Goal: Task Accomplishment & Management: Use online tool/utility

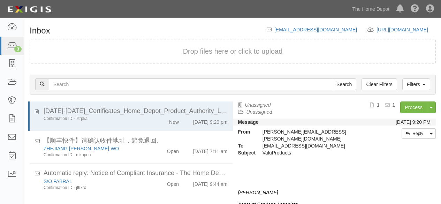
scroll to position [26, 0]
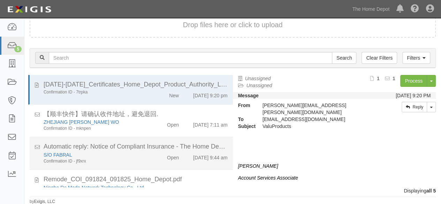
scroll to position [58, 0]
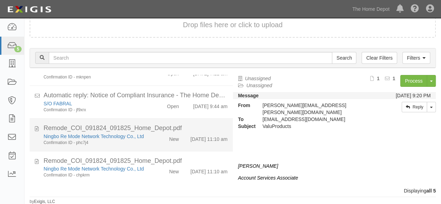
click at [153, 137] on div "Ningbo Re Mode Network Technology Co., Ltd Confirmation ID - phc7j4 New [DATE] …" at bounding box center [135, 139] width 194 height 13
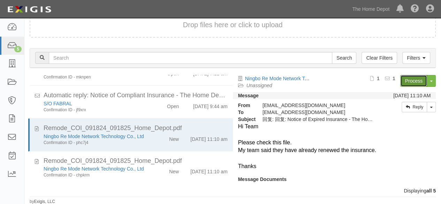
click at [402, 83] on link "Process" at bounding box center [413, 81] width 27 height 12
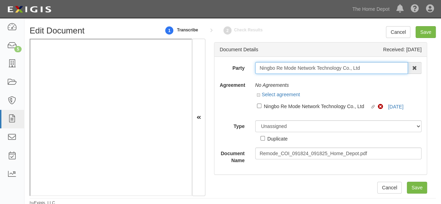
click at [370, 69] on input "Ningbo Re Mode Network Technology Co., Ltd" at bounding box center [331, 68] width 153 height 12
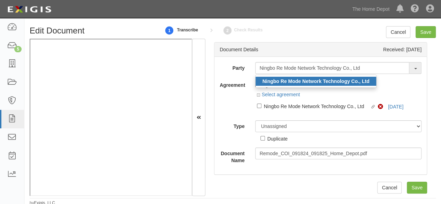
drag, startPoint x: 346, startPoint y: 85, endPoint x: 316, endPoint y: 82, distance: 30.9
click at [346, 85] on ul "Ningbo Re Mode Network Technology Co., Ltd" at bounding box center [316, 81] width 122 height 13
type input "Ningbo Re Mode Network Technology Co., Ltd"
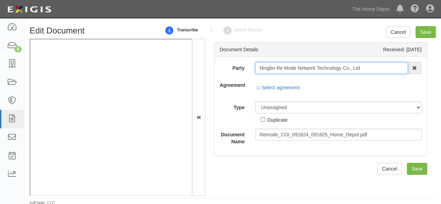
click at [299, 69] on input "Ningbo Re Mode Network Technology Co., Ltd" at bounding box center [331, 68] width 153 height 12
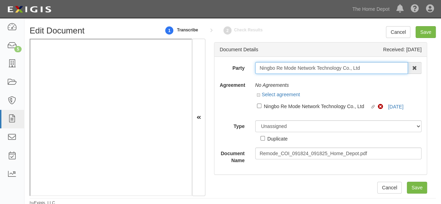
click at [299, 69] on input "Ningbo Re Mode Network Technology Co., Ltd" at bounding box center [331, 68] width 153 height 12
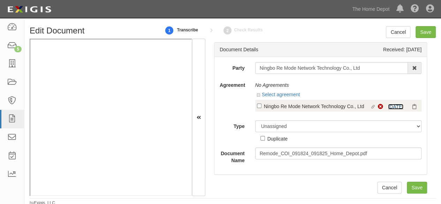
click at [396, 108] on link "[DATE]" at bounding box center [395, 107] width 15 height 6
click at [286, 107] on div "Ningbo Re Mode Network Technology Co., Ltd" at bounding box center [317, 106] width 106 height 8
click at [261, 107] on input "Linked agreement Ningbo Re Mode Network Technology Co., Ltd Linked agreement" at bounding box center [259, 106] width 5 height 5
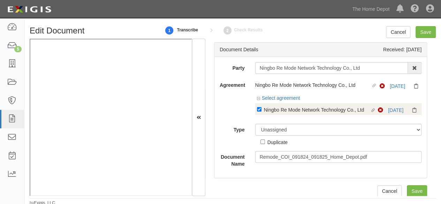
click at [277, 110] on div "Ningbo Re Mode Network Technology Co., Ltd" at bounding box center [317, 110] width 106 height 8
click at [261, 110] on input "Linked agreement Ningbo Re Mode Network Technology Co., Ltd Linked agreement" at bounding box center [259, 109] width 5 height 5
checkbox input "false"
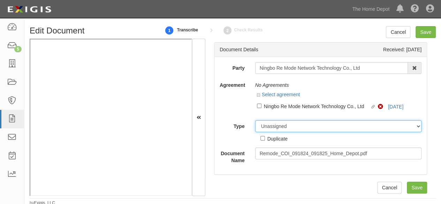
click at [273, 127] on div "Unassigned Binder Cancellation Notice Certificate Contract Endorsement Insuranc…" at bounding box center [338, 131] width 177 height 22
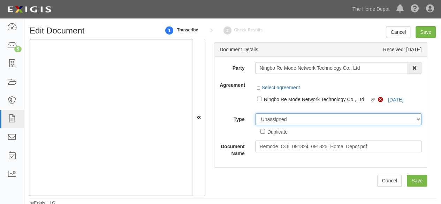
select select "OtherDetail"
click at [255, 113] on select "Unassigned Binder Cancellation Notice Certificate Contract Endorsement Insuranc…" at bounding box center [338, 119] width 167 height 12
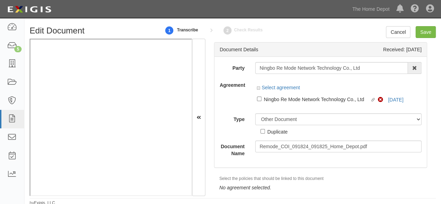
click at [276, 135] on div "Party Ningbo Re Mode Network Technology Co., Ltd Ningbo Re Mode Network Technol…" at bounding box center [321, 109] width 202 height 95
click at [277, 132] on div "Duplicate" at bounding box center [277, 132] width 20 height 8
click at [265, 132] on input "Duplicate" at bounding box center [262, 131] width 5 height 5
checkbox input "true"
click at [424, 36] on input "Save" at bounding box center [425, 32] width 20 height 12
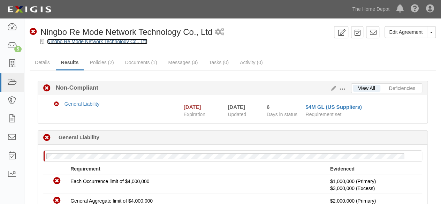
click at [109, 43] on link "Ningbo Re Mode Network Technology Co., Ltd" at bounding box center [97, 42] width 100 height 6
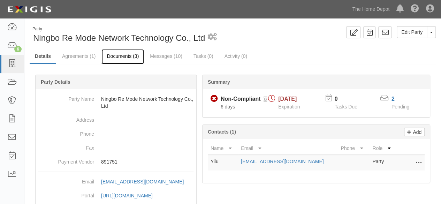
click at [122, 56] on link "Documents (3)" at bounding box center [122, 56] width 43 height 15
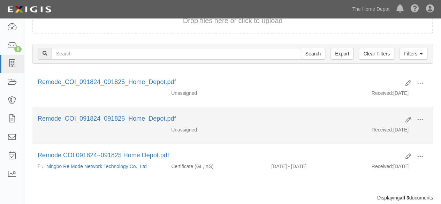
scroll to position [83, 0]
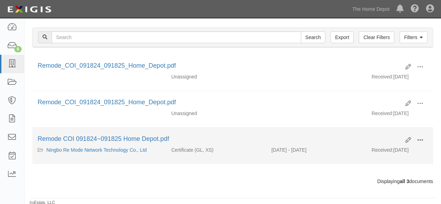
click at [417, 137] on button at bounding box center [419, 141] width 15 height 12
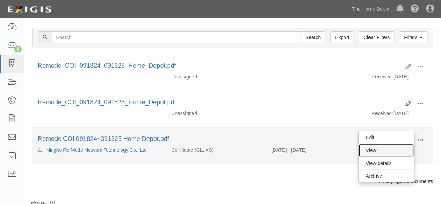
click at [399, 147] on link "View" at bounding box center [386, 150] width 55 height 13
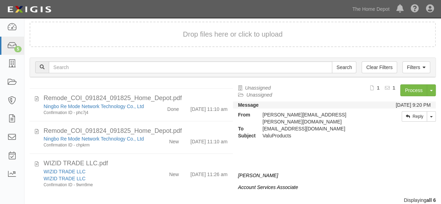
scroll to position [26, 0]
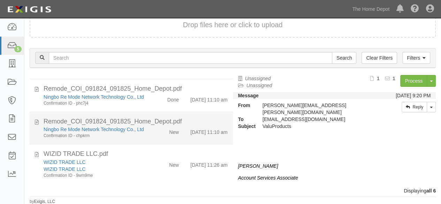
click at [147, 130] on div "Ningbo Re Mode Network Technology Co., Ltd Confirmation ID - chpkrm" at bounding box center [94, 132] width 113 height 13
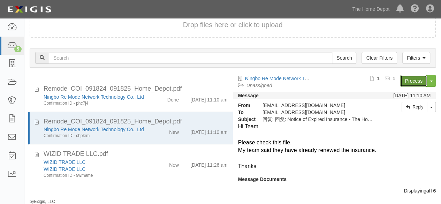
click at [411, 81] on link "Process" at bounding box center [413, 81] width 27 height 12
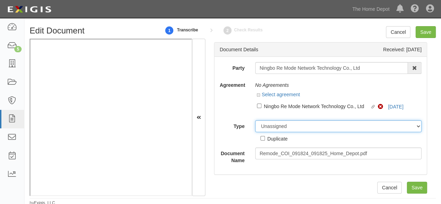
click at [260, 125] on select "Unassigned Binder Cancellation Notice Certificate Contract Endorsement Insuranc…" at bounding box center [338, 126] width 167 height 12
select select "OtherDetail"
click at [255, 120] on select "Unassigned Binder Cancellation Notice Certificate Contract Endorsement Insuranc…" at bounding box center [338, 126] width 167 height 12
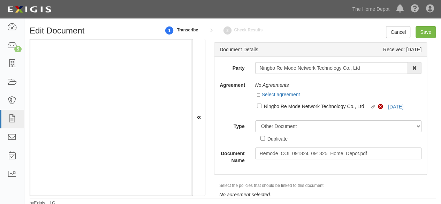
click at [275, 138] on div "Duplicate" at bounding box center [277, 139] width 20 height 8
click at [265, 138] on input "Duplicate" at bounding box center [262, 138] width 5 height 5
checkbox input "true"
click at [425, 32] on input "Save" at bounding box center [425, 32] width 20 height 12
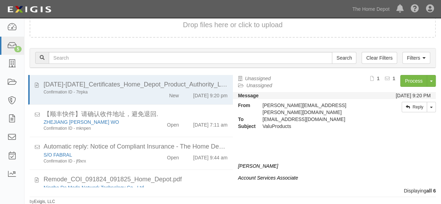
scroll to position [101, 0]
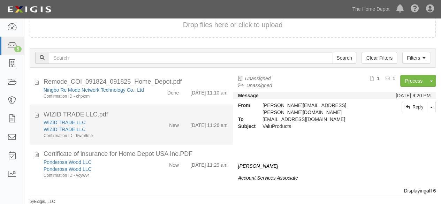
click at [152, 126] on div "New" at bounding box center [168, 124] width 32 height 10
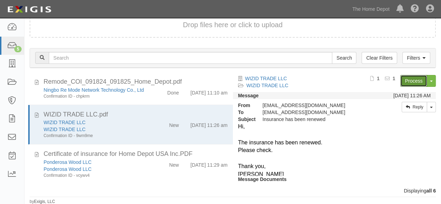
click at [407, 81] on link "Process" at bounding box center [413, 81] width 27 height 12
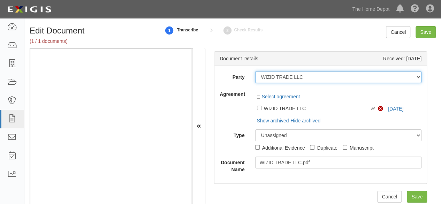
click at [310, 77] on select "1000576868 Ontario Inc. [STREET_ADDRESS] LTEE 11947907 Canada Inc. (MOD LIGHTIN…" at bounding box center [338, 77] width 167 height 12
drag, startPoint x: 310, startPoint y: 77, endPoint x: 339, endPoint y: 89, distance: 31.6
click at [310, 77] on select "1000576868 Ontario Inc. [STREET_ADDRESS] LTEE 11947907 Canada Inc. (MOD LIGHTIN…" at bounding box center [338, 77] width 167 height 12
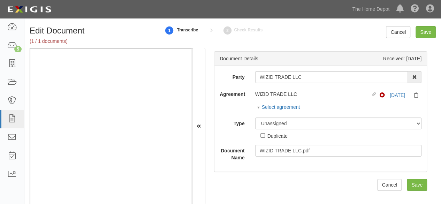
click at [307, 78] on input "WIZID TRADE LLC" at bounding box center [331, 77] width 153 height 12
type input "WIZID TRADE LL"
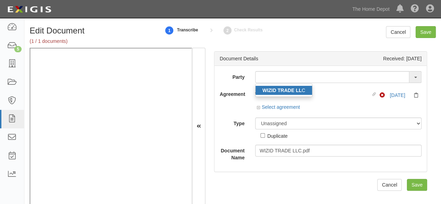
drag, startPoint x: 288, startPoint y: 87, endPoint x: 275, endPoint y: 77, distance: 16.1
click at [288, 87] on strong "WIZID TRADE LL" at bounding box center [281, 90] width 39 height 6
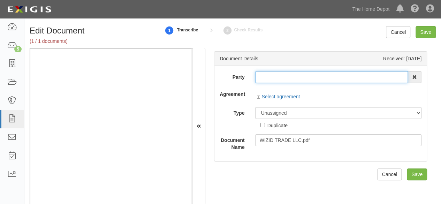
type input "WIZID TRADE LLC"
click at [275, 77] on input "WIZID TRADE LLC" at bounding box center [331, 77] width 153 height 12
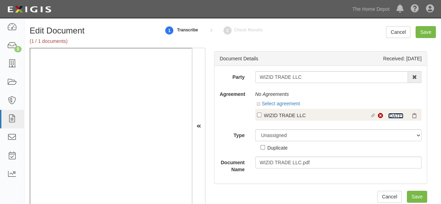
click at [394, 113] on link "9/11/25" at bounding box center [395, 116] width 15 height 6
click at [269, 116] on div "WIZID TRADE LLC" at bounding box center [317, 115] width 106 height 8
click at [261, 116] on input "Linked agreement WIZID TRADE LLC Linked agreement" at bounding box center [259, 115] width 5 height 5
checkbox input "true"
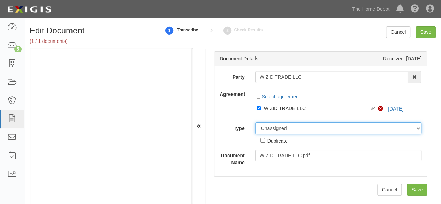
click at [268, 127] on select "Unassigned Binder Cancellation Notice Certificate Contract Endorsement Insuranc…" at bounding box center [338, 128] width 167 height 12
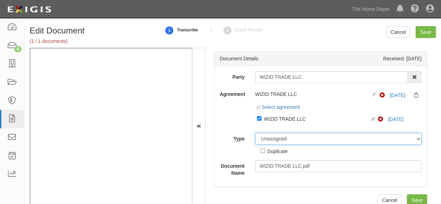
select select "CertificateDetail"
click at [255, 133] on select "Unassigned Binder Cancellation Notice Certificate Contract Endorsement Insuranc…" at bounding box center [338, 139] width 167 height 12
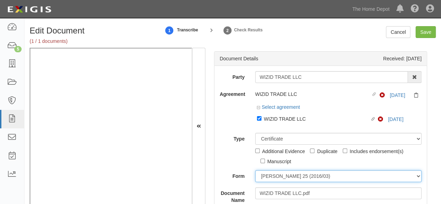
click at [267, 173] on select "ACORD 25 (2016/03) ACORD 101 ACORD 855 NY (2014/05) General" at bounding box center [338, 176] width 167 height 12
select select "GeneralFormDetail"
click at [255, 170] on select "[PERSON_NAME] 25 (2016/03) [PERSON_NAME] 101 [PERSON_NAME] 855 NY (2014/05) Gen…" at bounding box center [338, 176] width 167 height 12
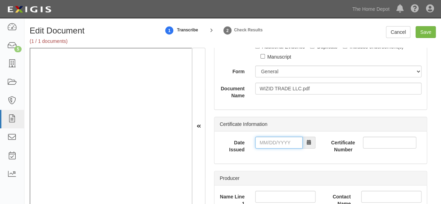
click at [264, 144] on input "Date Issued" at bounding box center [278, 143] width 47 height 12
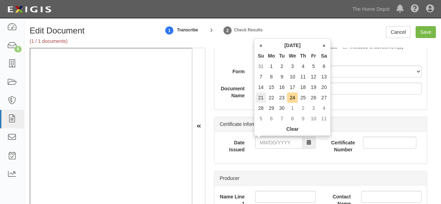
click at [261, 100] on td "21" at bounding box center [260, 97] width 10 height 10
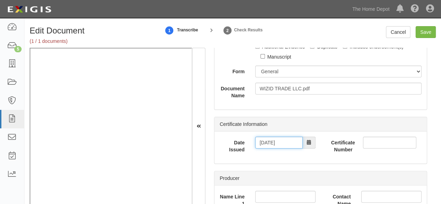
click at [265, 140] on input "[DATE]" at bounding box center [278, 143] width 47 height 12
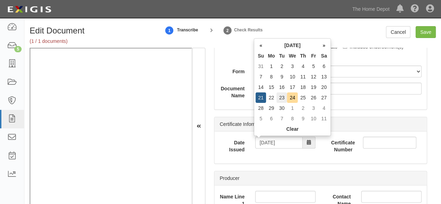
click at [282, 96] on td "23" at bounding box center [281, 97] width 10 height 10
type input "09/23/2025"
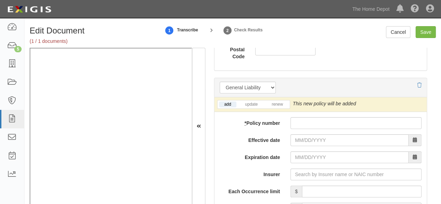
scroll to position [558, 0]
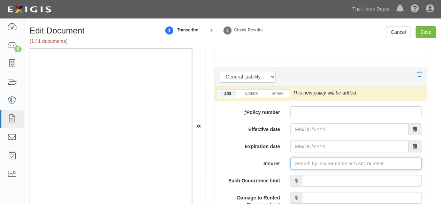
click at [295, 161] on input "Insurer" at bounding box center [355, 164] width 131 height 12
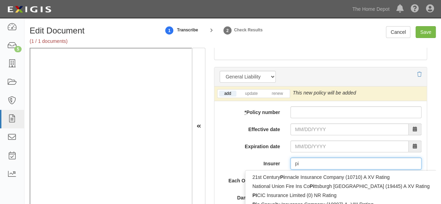
type input "pin"
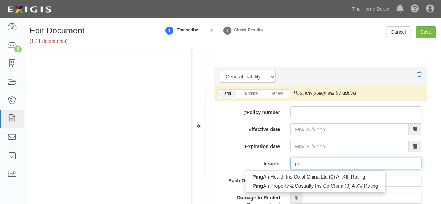
type input "ping An Health Ins Co of China Ltd (0) A- XIII Rating"
type input "ping"
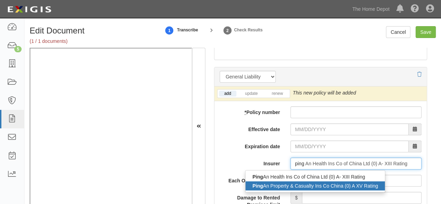
click at [281, 185] on div "Ping An Property & Casualty Ins Co China (0) A XV Rating" at bounding box center [314, 185] width 139 height 9
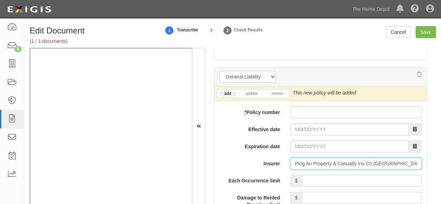
type input "Ping An Property & Casualty Ins Co China (0) A XV Rating"
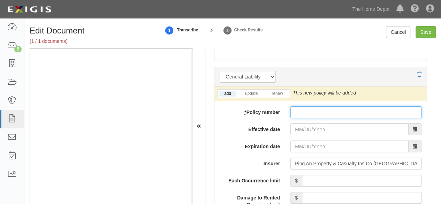
drag, startPoint x: 296, startPoint y: 108, endPoint x: 300, endPoint y: 116, distance: 8.7
click at [297, 108] on input "* Policy number" at bounding box center [355, 112] width 131 height 12
paste input "1052000680009 3448698"
type input "1052000680009 3448698"
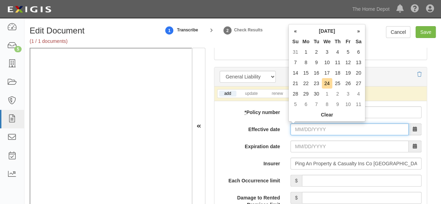
click at [303, 130] on input "Effective date" at bounding box center [349, 129] width 118 height 12
drag, startPoint x: 318, startPoint y: 84, endPoint x: 311, endPoint y: 104, distance: 21.3
click at [318, 85] on td "23" at bounding box center [316, 83] width 10 height 10
type input "09/23/2025"
type input "09/23/2026"
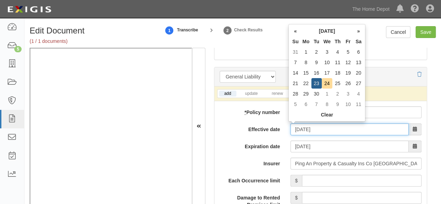
drag, startPoint x: 304, startPoint y: 127, endPoint x: 329, endPoint y: 95, distance: 40.2
click at [304, 127] on input "09/23/2025" at bounding box center [349, 129] width 118 height 12
click at [327, 85] on td "24" at bounding box center [327, 83] width 11 height 10
type input "09/24/2025"
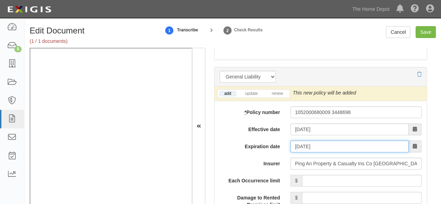
drag, startPoint x: 300, startPoint y: 148, endPoint x: 310, endPoint y: 140, distance: 12.6
click at [300, 148] on input "09/24/2026" at bounding box center [349, 146] width 118 height 12
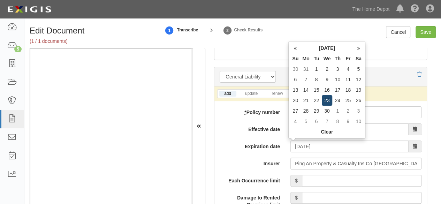
click at [328, 101] on td "23" at bounding box center [327, 100] width 11 height 10
type input "09/23/2026"
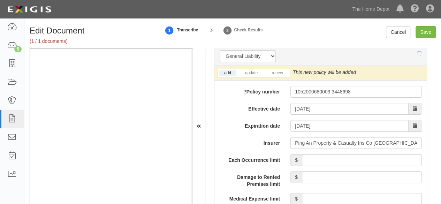
scroll to position [593, 0]
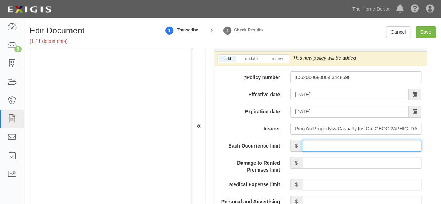
drag, startPoint x: 328, startPoint y: 146, endPoint x: 331, endPoint y: 138, distance: 8.3
click at [328, 146] on input "Each Occurrence limit" at bounding box center [362, 146] width 120 height 12
type input "2,000,000"
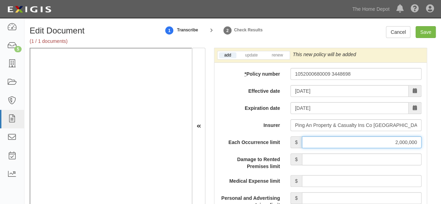
scroll to position [558, 0]
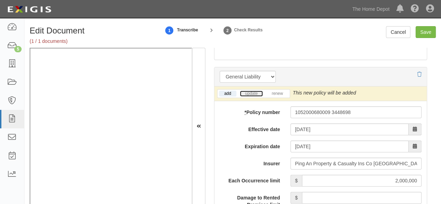
click at [249, 92] on link "update" at bounding box center [251, 94] width 23 height 6
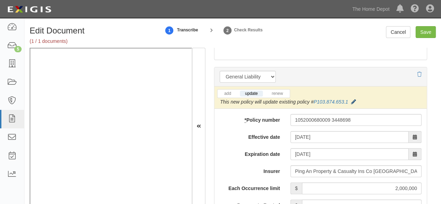
click at [353, 100] on icon at bounding box center [353, 102] width 5 height 5
click at [0, 0] on button "Save" at bounding box center [0, 0] width 0 height 0
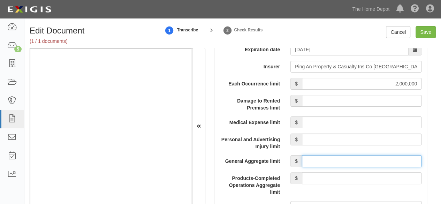
drag, startPoint x: 330, startPoint y: 158, endPoint x: 330, endPoint y: 154, distance: 3.8
click at [330, 158] on input "General Aggregate limit" at bounding box center [362, 161] width 120 height 12
type input "2,000,000"
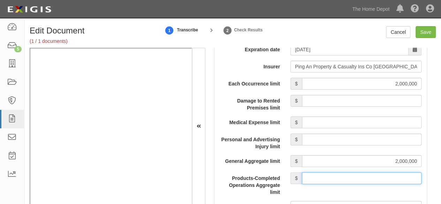
drag, startPoint x: 348, startPoint y: 175, endPoint x: 346, endPoint y: 168, distance: 7.3
type input "2,000,000"
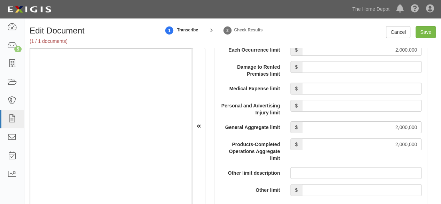
scroll to position [732, 0]
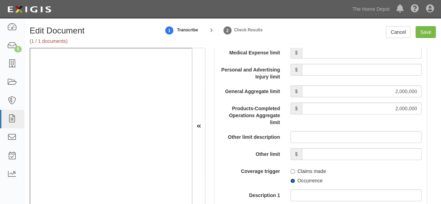
click at [290, 181] on input "Occurrence" at bounding box center [292, 180] width 5 height 5
radio input "true"
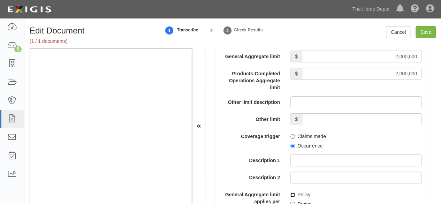
click at [291, 194] on input "Policy" at bounding box center [292, 194] width 5 height 5
checkbox input "true"
drag, startPoint x: 427, startPoint y: 33, endPoint x: 283, endPoint y: 16, distance: 145.0
click at [427, 33] on input "Save" at bounding box center [425, 32] width 20 height 12
type input "2000000"
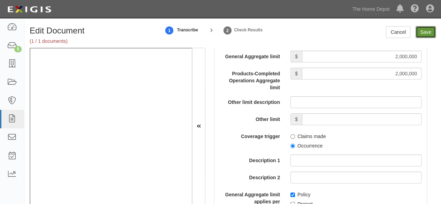
type input "2000000"
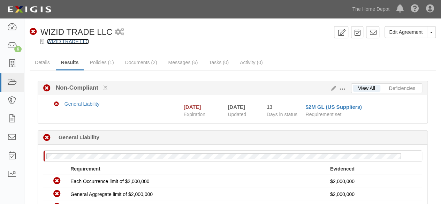
click at [84, 42] on link "WIZID TRADE LLC" at bounding box center [68, 42] width 42 height 6
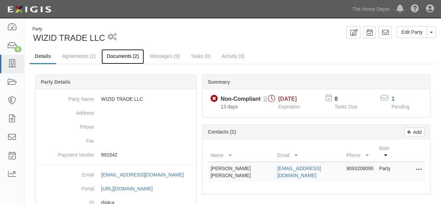
click at [123, 55] on link "Documents (2)" at bounding box center [122, 56] width 43 height 15
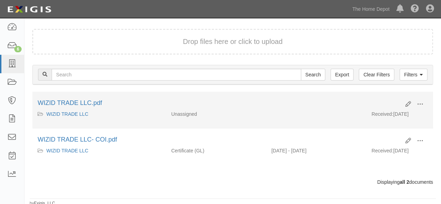
scroll to position [47, 0]
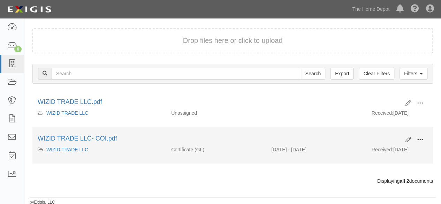
drag, startPoint x: 424, startPoint y: 138, endPoint x: 404, endPoint y: 147, distance: 22.2
click at [422, 138] on button at bounding box center [419, 140] width 15 height 12
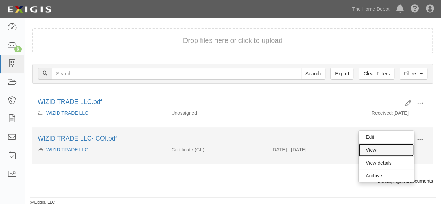
click at [401, 147] on link "View" at bounding box center [386, 150] width 55 height 13
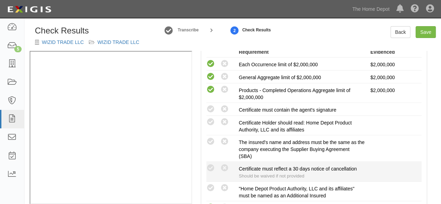
scroll to position [174, 0]
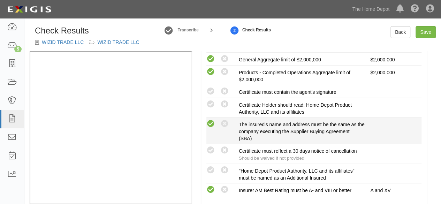
click at [210, 124] on icon at bounding box center [210, 124] width 9 height 9
radio input "true"
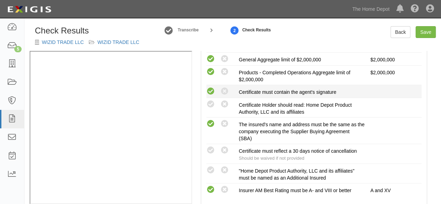
click at [213, 94] on icon at bounding box center [210, 91] width 9 height 9
radio input "true"
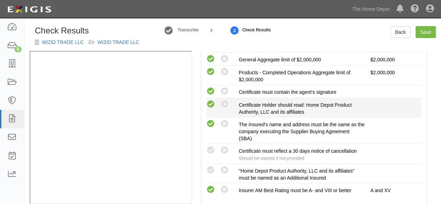
click at [213, 105] on icon at bounding box center [210, 104] width 9 height 9
radio input "true"
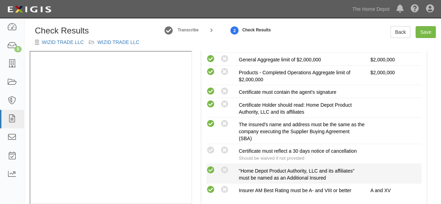
click at [212, 168] on icon at bounding box center [210, 170] width 9 height 9
radio input "true"
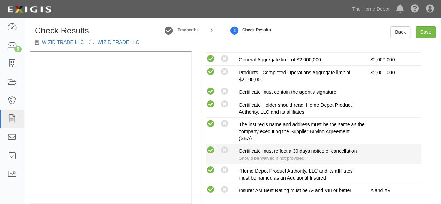
click at [212, 149] on icon at bounding box center [210, 150] width 9 height 9
radio input "true"
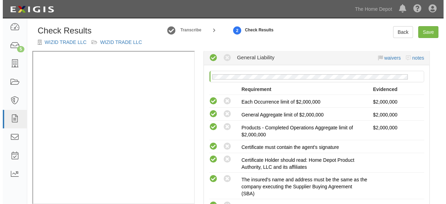
scroll to position [0, 0]
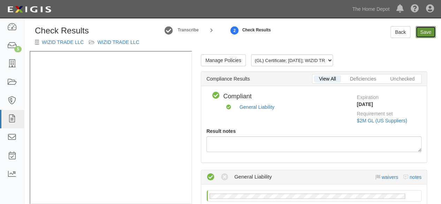
click at [422, 32] on link "Save" at bounding box center [425, 32] width 20 height 12
radio input "true"
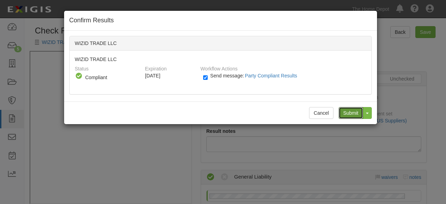
drag, startPoint x: 346, startPoint y: 112, endPoint x: 332, endPoint y: 104, distance: 15.6
click at [346, 111] on input "Submit" at bounding box center [351, 113] width 24 height 12
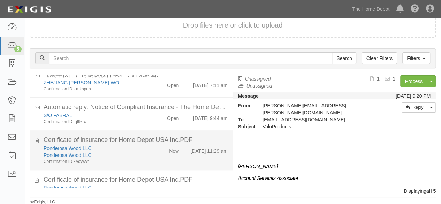
scroll to position [64, 0]
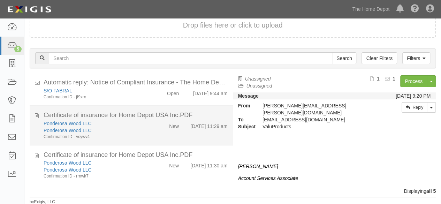
click at [153, 129] on div "Ponderosa Wood LLC Ponderosa Wood LLC Confirmation ID - vcywv4 New 9/24/25 11:2…" at bounding box center [135, 130] width 194 height 20
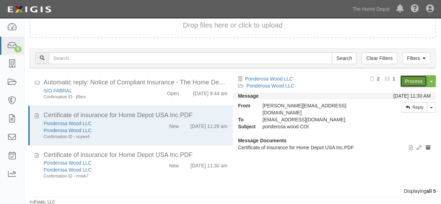
click at [411, 82] on link "Process" at bounding box center [413, 81] width 27 height 12
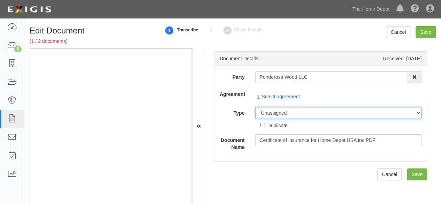
click at [390, 108] on select "Unassigned Binder Cancellation Notice Certificate Contract Endorsement Insuranc…" at bounding box center [338, 113] width 167 height 12
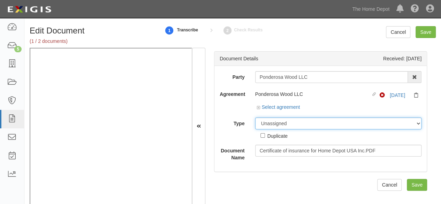
select select "CertificateDetail"
click at [255, 117] on select "Unassigned Binder Cancellation Notice Certificate Contract Endorsement Insuranc…" at bounding box center [338, 123] width 167 height 12
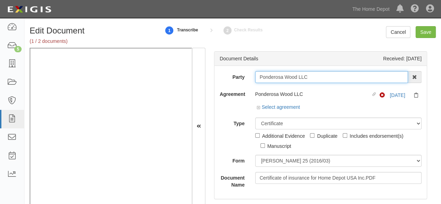
click at [312, 78] on input "Ponderosa Wood LLC" at bounding box center [331, 77] width 153 height 12
type input "Ponderosa Wood LL"
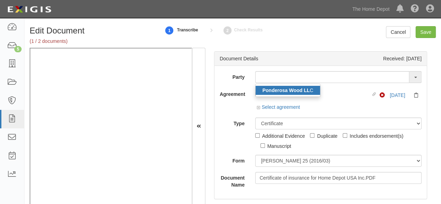
drag, startPoint x: 302, startPoint y: 90, endPoint x: 278, endPoint y: 78, distance: 26.3
click at [302, 90] on strong "Ponderosa Wood LL" at bounding box center [285, 90] width 47 height 6
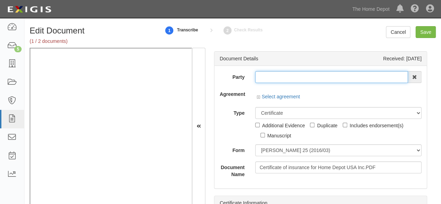
type input "Ponderosa Wood LLC"
click at [278, 78] on input "Ponderosa Wood LLC" at bounding box center [331, 77] width 153 height 12
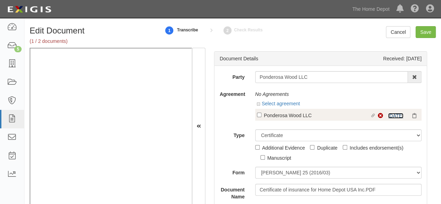
click at [396, 114] on link "[DATE]" at bounding box center [395, 116] width 15 height 6
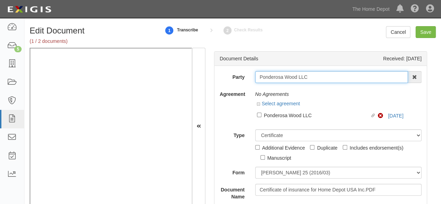
click at [274, 79] on input "Ponderosa Wood LLC" at bounding box center [331, 77] width 153 height 12
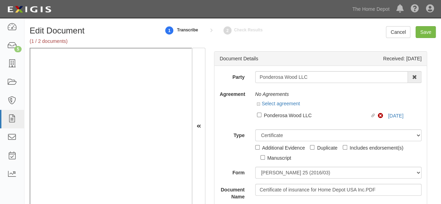
click at [302, 115] on div "Ponderosa Wood LLC" at bounding box center [317, 115] width 106 height 8
click at [261, 115] on input "Linked agreement Ponderosa Wood LLC Linked agreement" at bounding box center [259, 115] width 5 height 5
checkbox input "true"
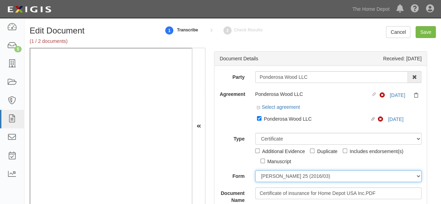
drag, startPoint x: 270, startPoint y: 177, endPoint x: 270, endPoint y: 173, distance: 3.9
click at [269, 176] on select "ACORD 25 (2016/03) ACORD 101 ACORD 855 NY (2014/05) General" at bounding box center [338, 176] width 167 height 12
select select "GeneralFormDetail"
click at [255, 170] on select "ACORD 25 (2016/03) ACORD 101 ACORD 855 NY (2014/05) General" at bounding box center [338, 176] width 167 height 12
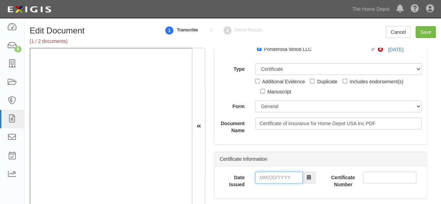
click at [274, 181] on input "Date Issued" at bounding box center [278, 177] width 47 height 12
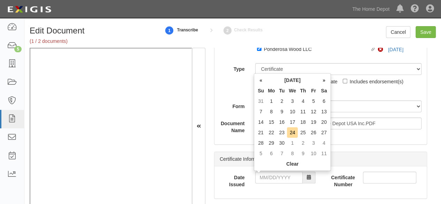
click at [260, 131] on td "21" at bounding box center [260, 132] width 10 height 10
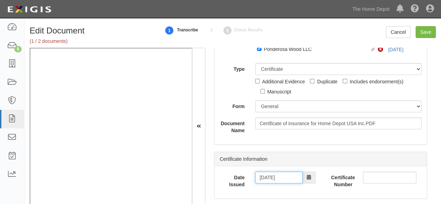
click at [268, 178] on input "09/21/2025" at bounding box center [278, 177] width 47 height 12
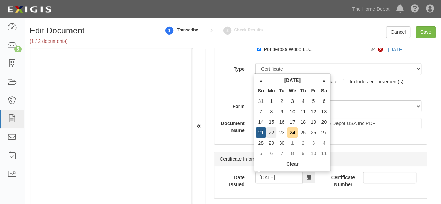
click at [271, 133] on td "22" at bounding box center [271, 132] width 10 height 10
type input "09/22/2025"
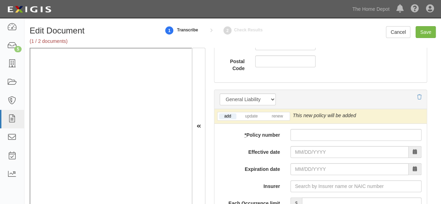
scroll to position [558, 0]
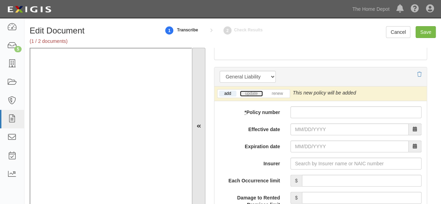
drag, startPoint x: 247, startPoint y: 92, endPoint x: 194, endPoint y: 124, distance: 62.9
click at [248, 92] on link "update" at bounding box center [251, 94] width 23 height 6
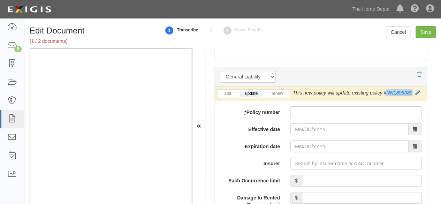
drag, startPoint x: 413, startPoint y: 90, endPoint x: 386, endPoint y: 94, distance: 27.2
click at [386, 94] on div "This new policy will update existing policy # NN1899080" at bounding box center [356, 92] width 127 height 7
copy link "NN1899080"
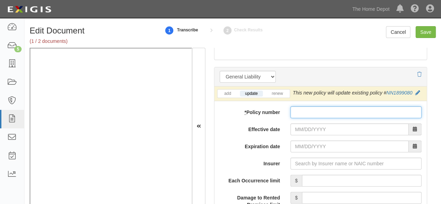
drag, startPoint x: 344, startPoint y: 112, endPoint x: 339, endPoint y: 117, distance: 7.2
click at [344, 112] on input "* Policy number" at bounding box center [355, 112] width 131 height 12
paste input "NN1899080"
type input "NN1899080"
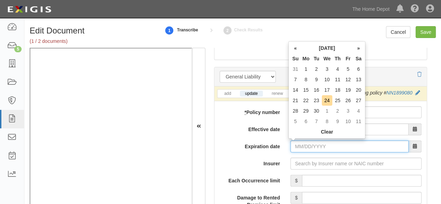
click at [298, 145] on input "Expiration date" at bounding box center [349, 146] width 118 height 12
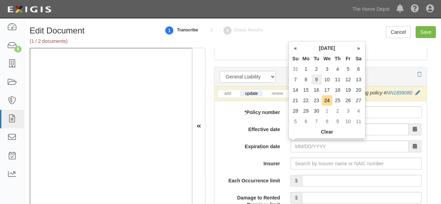
drag, startPoint x: 317, startPoint y: 80, endPoint x: 314, endPoint y: 90, distance: 10.4
click at [316, 83] on td "9" at bounding box center [316, 79] width 10 height 10
type input "09/09/2025"
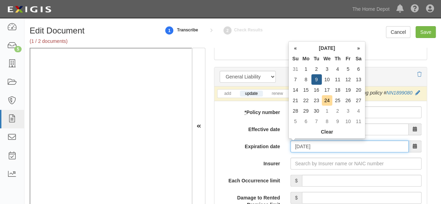
click at [307, 143] on input "09/09/2025" at bounding box center [349, 146] width 118 height 12
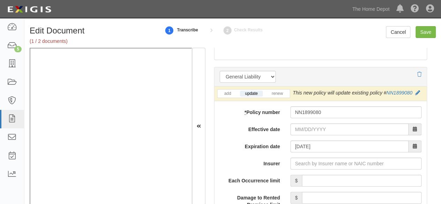
click at [294, 129] on input "Effective date" at bounding box center [349, 129] width 118 height 12
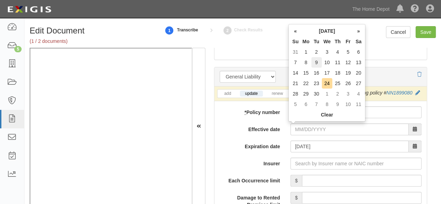
click at [318, 66] on td "9" at bounding box center [316, 62] width 10 height 10
type input "09/09/2025"
type input "09/09/2026"
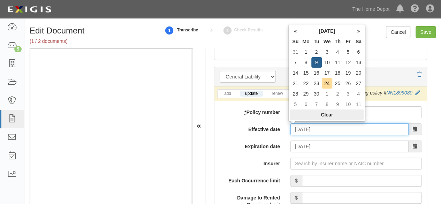
drag, startPoint x: 303, startPoint y: 127, endPoint x: 313, endPoint y: 111, distance: 18.6
click at [304, 127] on input "09/09/2025" at bounding box center [349, 129] width 118 height 12
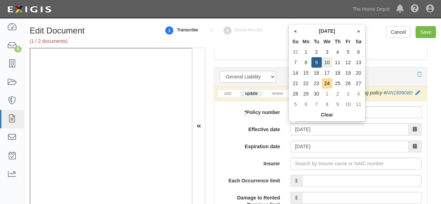
click at [327, 64] on td "10" at bounding box center [327, 62] width 11 height 10
type input "09/10/2025"
type input "09/10/2026"
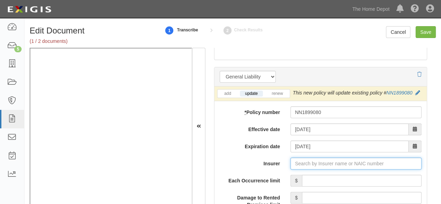
click at [303, 162] on input "Insurer" at bounding box center [355, 164] width 131 height 12
type input "180 Seguros S.A. (0) NR Rating"
type input "1"
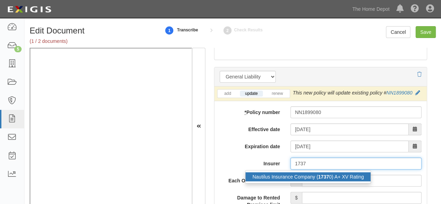
click at [289, 176] on div "Nautilus Insurance Company ( 1737 0) A+ XV Rating" at bounding box center [307, 176] width 125 height 9
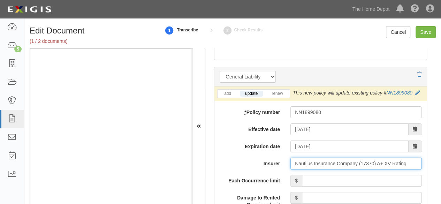
type input "Nautilus Insurance Company (17370) A+ XV Rating"
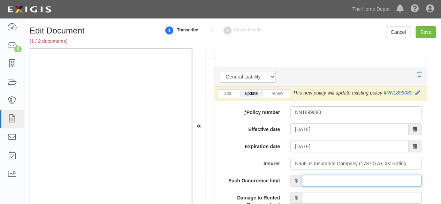
click at [342, 178] on input "Each Occurrence limit" at bounding box center [362, 181] width 120 height 12
type input "2,000,000"
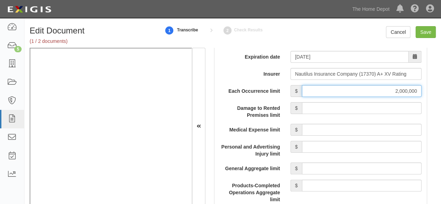
scroll to position [662, 0]
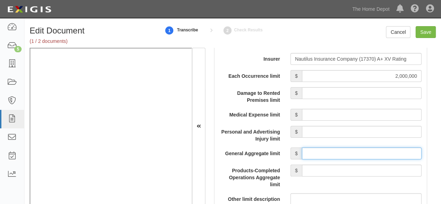
drag, startPoint x: 326, startPoint y: 153, endPoint x: 327, endPoint y: 146, distance: 6.6
click at [326, 153] on input "General Aggregate limit" at bounding box center [362, 153] width 120 height 12
type input "2,000,000"
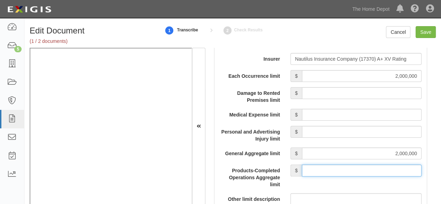
drag, startPoint x: 335, startPoint y: 167, endPoint x: 336, endPoint y: 163, distance: 3.5
click at [335, 166] on input "Products-Completed Operations Aggregate limit" at bounding box center [362, 171] width 120 height 12
type input "2,000,000"
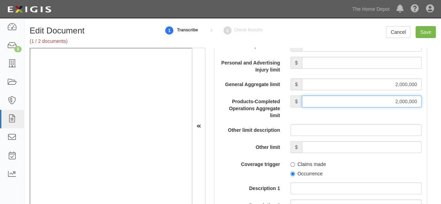
scroll to position [732, 0]
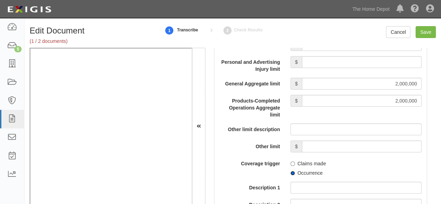
click at [290, 171] on input "Occurrence" at bounding box center [292, 173] width 5 height 5
radio input "true"
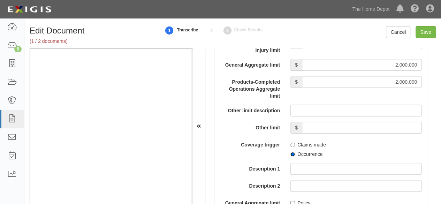
scroll to position [802, 0]
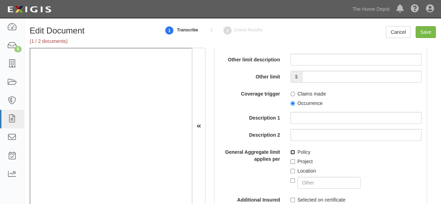
click at [291, 151] on input "Policy" at bounding box center [292, 152] width 5 height 5
checkbox input "true"
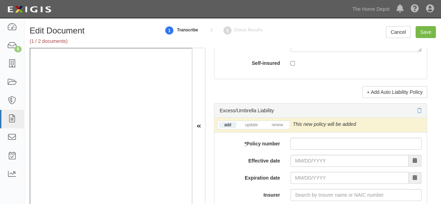
scroll to position [1464, 0]
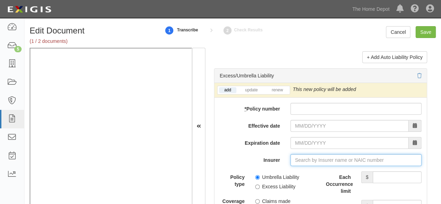
click at [303, 161] on input "Insurer" at bounding box center [355, 160] width 131 height 12
type input "180 Seguros S.A. (0) NR Rating"
type input "1"
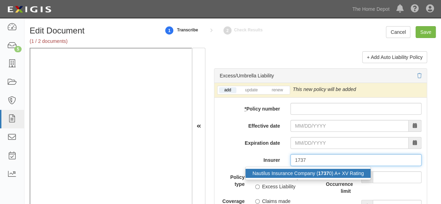
click at [296, 171] on div "Nautilus Insurance Company ( 1737 0) A+ XV Rating" at bounding box center [307, 173] width 125 height 9
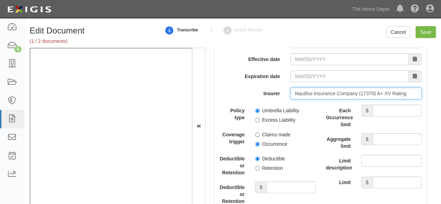
scroll to position [1534, 0]
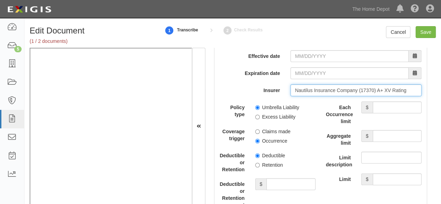
type input "Nautilus Insurance Company (17370) A+ XV Rating"
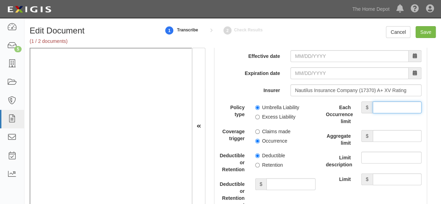
click at [380, 106] on input "Each Occurrence limit" at bounding box center [397, 107] width 49 height 12
type input "1,000,000"
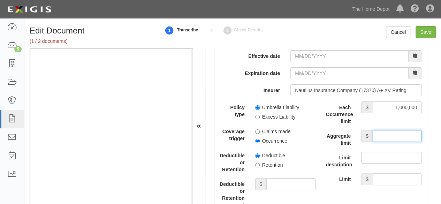
click at [376, 134] on input "Aggregate limit" at bounding box center [397, 136] width 49 height 12
type input "2,000,000"
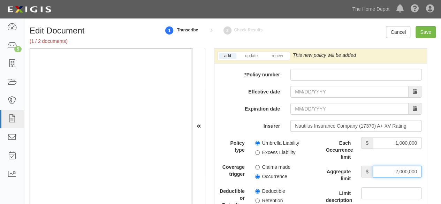
scroll to position [1464, 0]
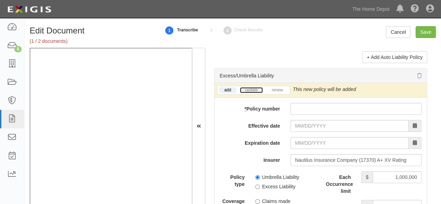
click at [249, 87] on link "update" at bounding box center [251, 90] width 23 height 6
drag, startPoint x: 413, startPoint y: 85, endPoint x: 386, endPoint y: 87, distance: 26.9
click at [386, 87] on div "This new policy will update existing policy # AN1361150" at bounding box center [356, 89] width 127 height 7
copy link "AN1361150"
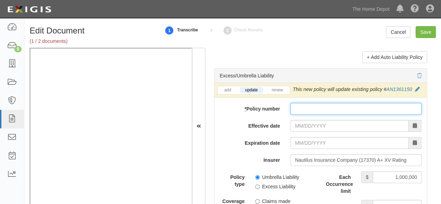
click at [335, 105] on input "* Policy number" at bounding box center [355, 109] width 131 height 12
paste input "AN1361150"
type input "AN1361150"
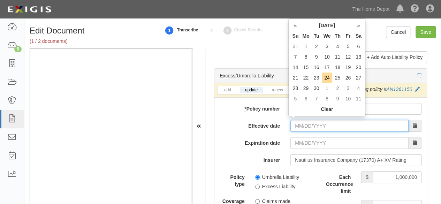
click at [302, 124] on input "Effective date" at bounding box center [349, 126] width 118 height 12
drag, startPoint x: 318, startPoint y: 57, endPoint x: 320, endPoint y: 76, distance: 18.6
click at [318, 58] on td "9" at bounding box center [316, 57] width 10 height 10
type input "09/09/2025"
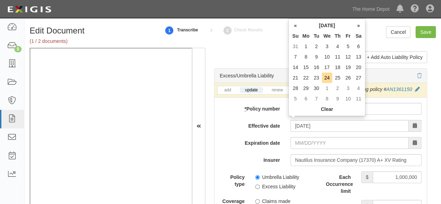
type input "09/09/2026"
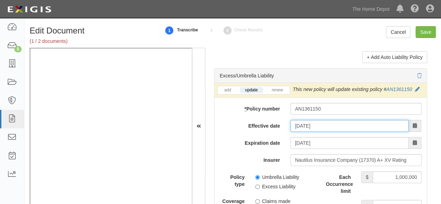
click at [306, 121] on input "09/09/2025" at bounding box center [349, 126] width 118 height 12
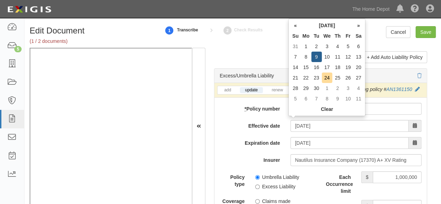
drag, startPoint x: 326, startPoint y: 58, endPoint x: 317, endPoint y: 75, distance: 19.2
click at [326, 60] on td "10" at bounding box center [327, 57] width 11 height 10
type input "09/10/2025"
type input "09/10/2026"
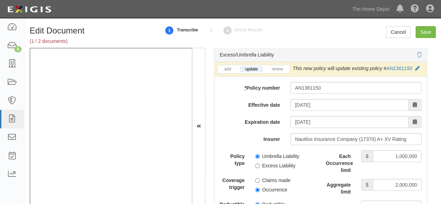
scroll to position [1534, 0]
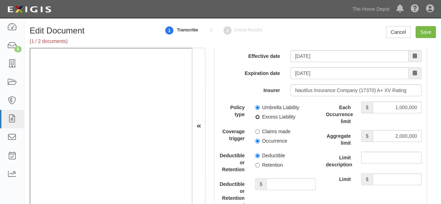
click at [255, 115] on input "Excess Liability" at bounding box center [257, 117] width 5 height 5
radio input "true"
click at [256, 139] on input "Occurrence" at bounding box center [257, 141] width 5 height 5
radio input "true"
drag, startPoint x: 424, startPoint y: 33, endPoint x: 308, endPoint y: 59, distance: 118.8
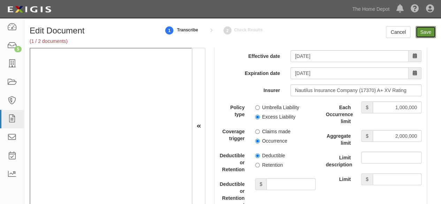
click at [424, 35] on input "Save" at bounding box center [425, 32] width 20 height 12
type input "2000000"
type input "1000000"
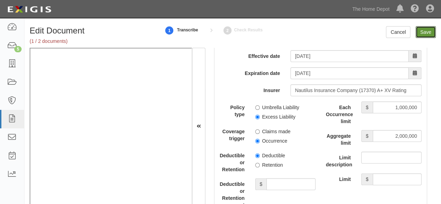
type input "2000000"
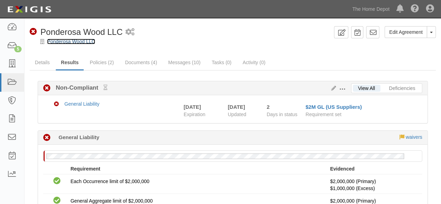
click at [75, 42] on link "Ponderosa Wood LLC" at bounding box center [71, 42] width 48 height 6
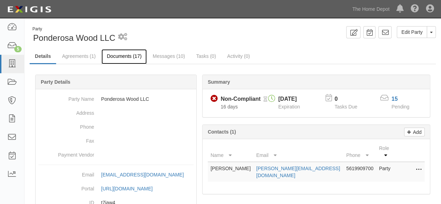
click at [124, 56] on link "Documents (17)" at bounding box center [123, 56] width 45 height 15
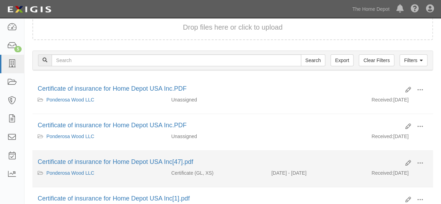
scroll to position [70, 0]
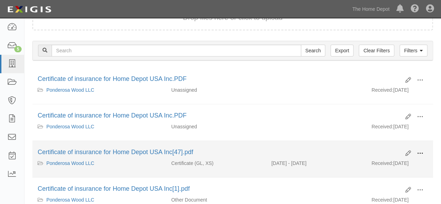
drag, startPoint x: 418, startPoint y: 153, endPoint x: 397, endPoint y: 161, distance: 22.3
click at [418, 154] on span at bounding box center [420, 153] width 6 height 6
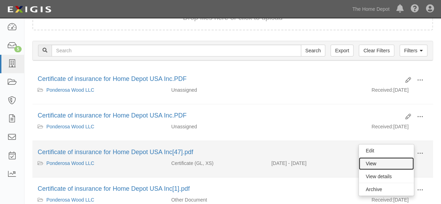
click at [387, 163] on link "View" at bounding box center [386, 163] width 55 height 13
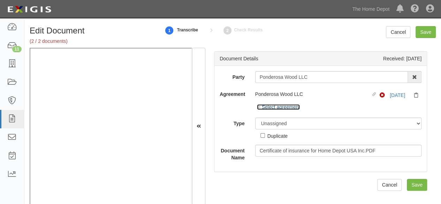
click at [275, 105] on link "Select agreement" at bounding box center [278, 107] width 43 height 6
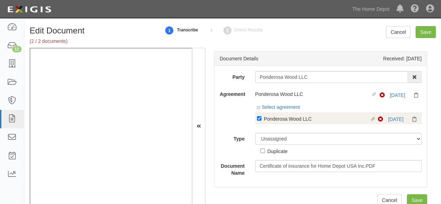
click at [273, 119] on div "Ponderosa Wood LLC" at bounding box center [317, 119] width 106 height 8
click at [261, 119] on input "Linked agreement Ponderosa Wood LLC Linked agreement" at bounding box center [259, 118] width 5 height 5
checkbox input "false"
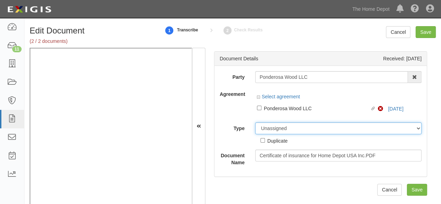
click at [274, 136] on div "Unassigned Binder Cancellation Notice Certificate Contract Endorsement Insuranc…" at bounding box center [338, 133] width 177 height 22
select select "OtherDetail"
click at [255, 122] on select "Unassigned Binder Cancellation Notice Certificate Contract Endorsement Insuranc…" at bounding box center [338, 128] width 167 height 12
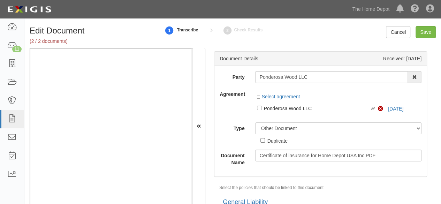
click at [272, 141] on div "Duplicate" at bounding box center [277, 141] width 20 height 8
click at [265, 141] on input "Duplicate" at bounding box center [262, 140] width 5 height 5
checkbox input "true"
click at [421, 35] on input "Save" at bounding box center [425, 32] width 20 height 12
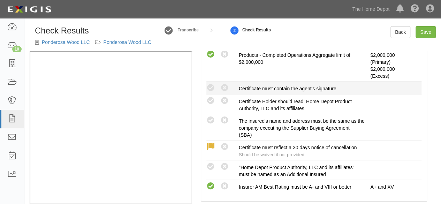
scroll to position [244, 0]
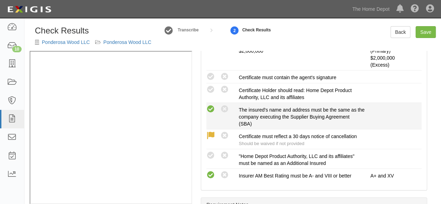
click at [208, 109] on icon at bounding box center [210, 109] width 9 height 9
radio input "true"
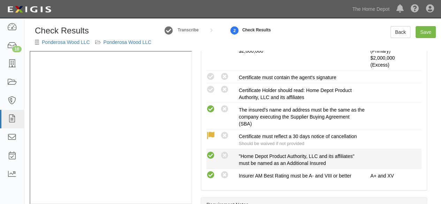
click at [211, 153] on icon at bounding box center [210, 155] width 9 height 9
radio input "true"
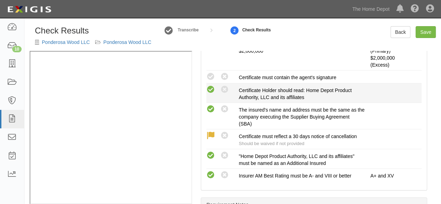
click at [209, 89] on icon at bounding box center [210, 89] width 9 height 9
radio input "true"
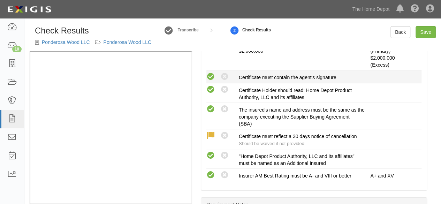
click at [210, 77] on icon at bounding box center [210, 77] width 9 height 9
radio input "true"
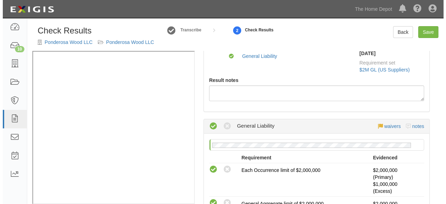
scroll to position [0, 0]
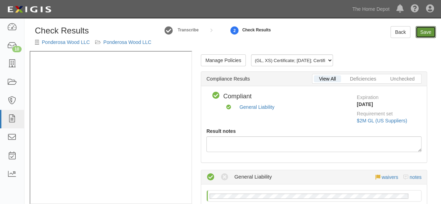
drag, startPoint x: 423, startPoint y: 32, endPoint x: 365, endPoint y: 67, distance: 67.8
click at [422, 32] on link "Save" at bounding box center [425, 32] width 20 height 12
radio input "true"
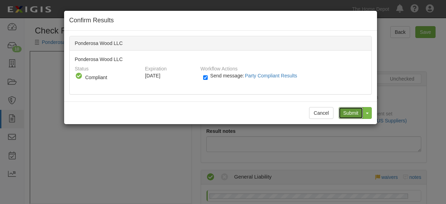
drag, startPoint x: 346, startPoint y: 110, endPoint x: 332, endPoint y: 100, distance: 17.4
click at [345, 110] on input "Submit" at bounding box center [351, 113] width 24 height 12
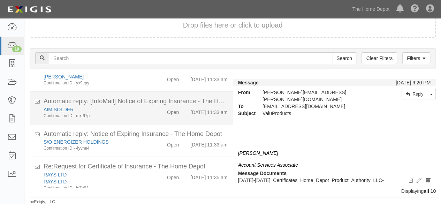
scroll to position [243, 0]
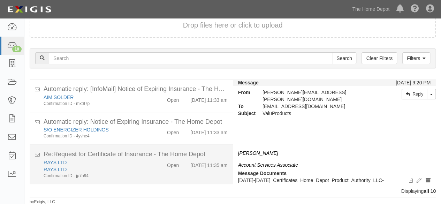
click at [110, 167] on div "RAYS LTD" at bounding box center [95, 169] width 103 height 7
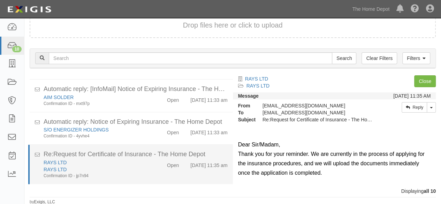
scroll to position [0, 0]
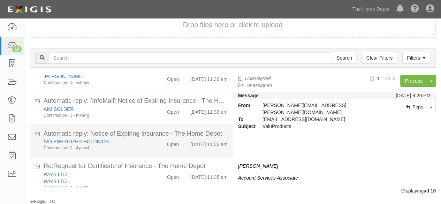
scroll to position [243, 0]
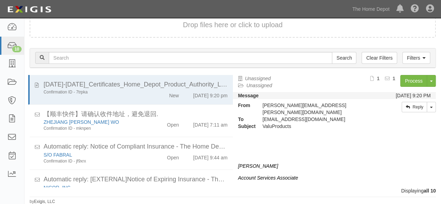
scroll to position [243, 0]
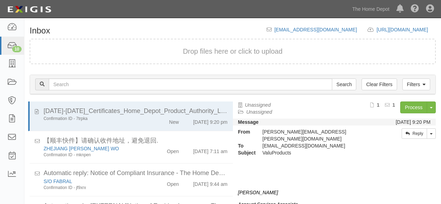
scroll to position [26, 0]
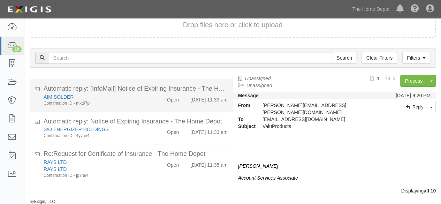
scroll to position [243, 0]
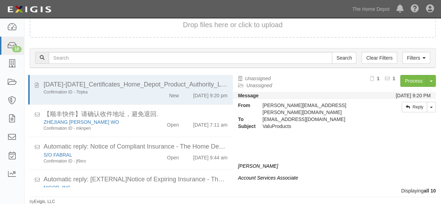
scroll to position [243, 0]
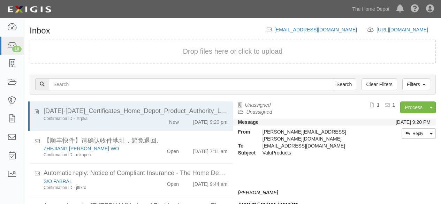
scroll to position [26, 0]
